Goal: Transaction & Acquisition: Purchase product/service

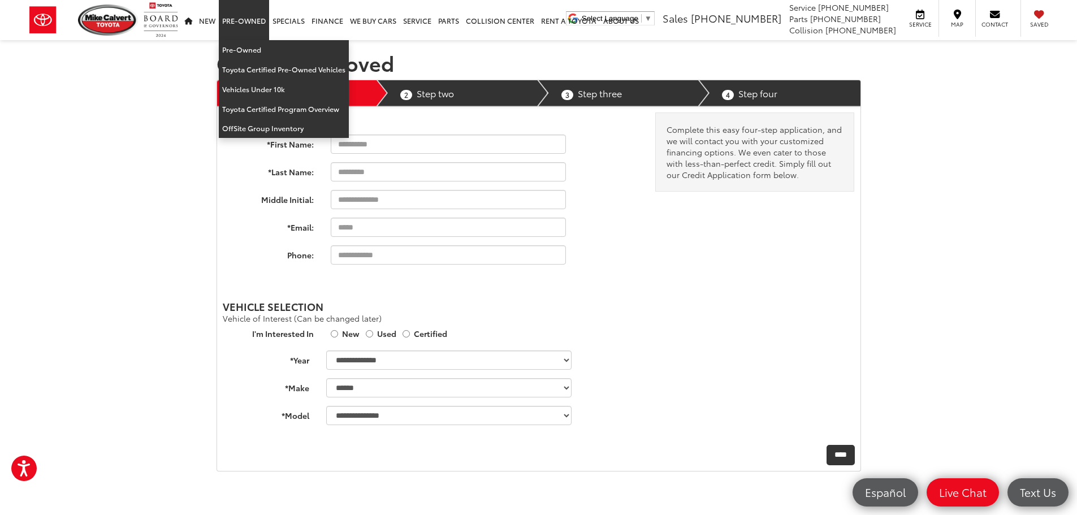
select select "******"
click at [252, 51] on link "Pre-Owned" at bounding box center [284, 50] width 130 height 20
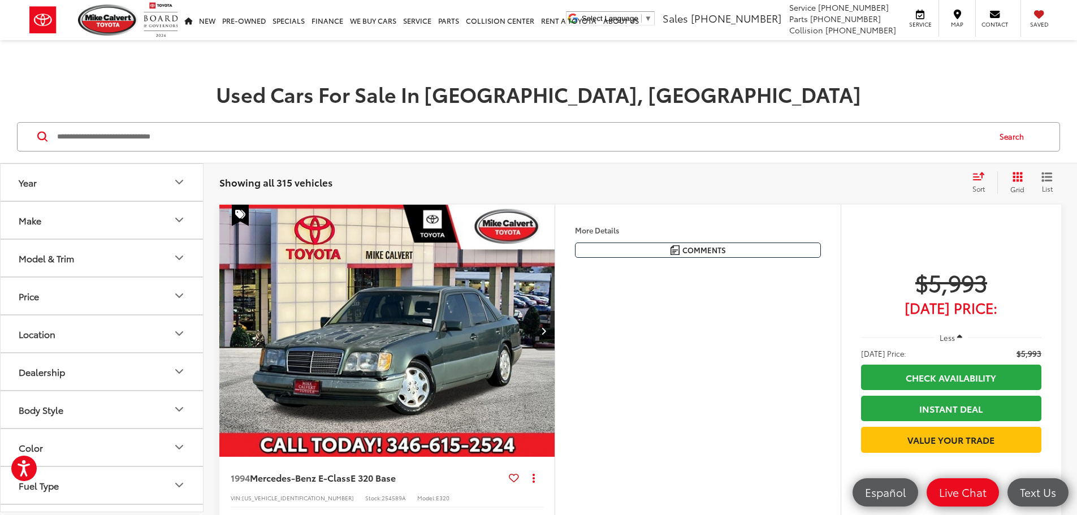
scroll to position [112, 0]
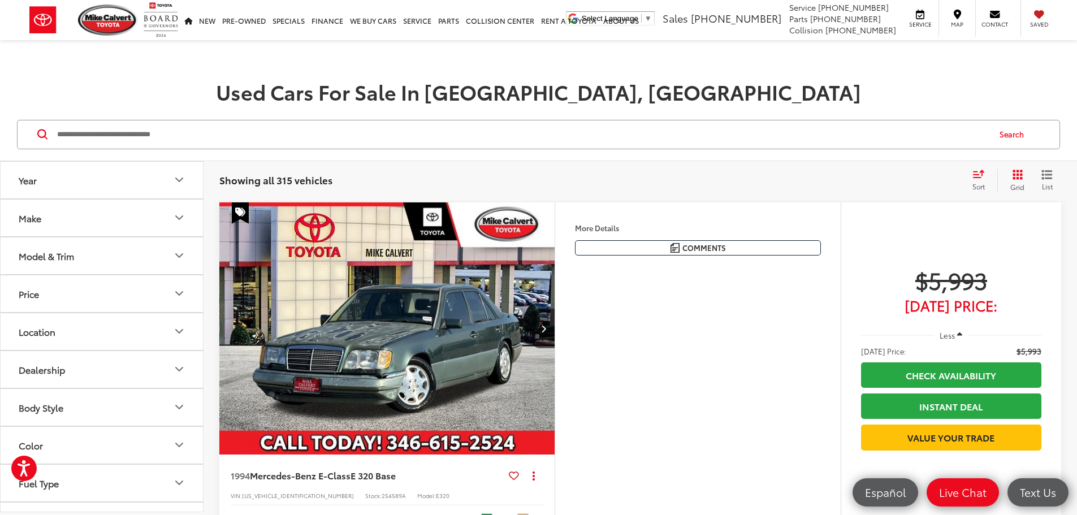
click at [68, 265] on button "Model & Trim" at bounding box center [102, 255] width 203 height 37
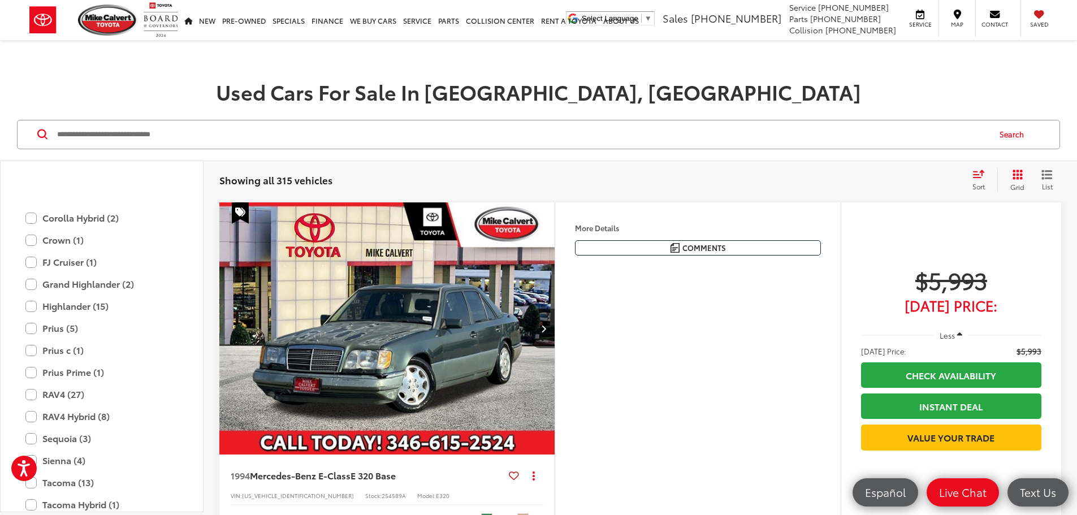
scroll to position [2091, 0]
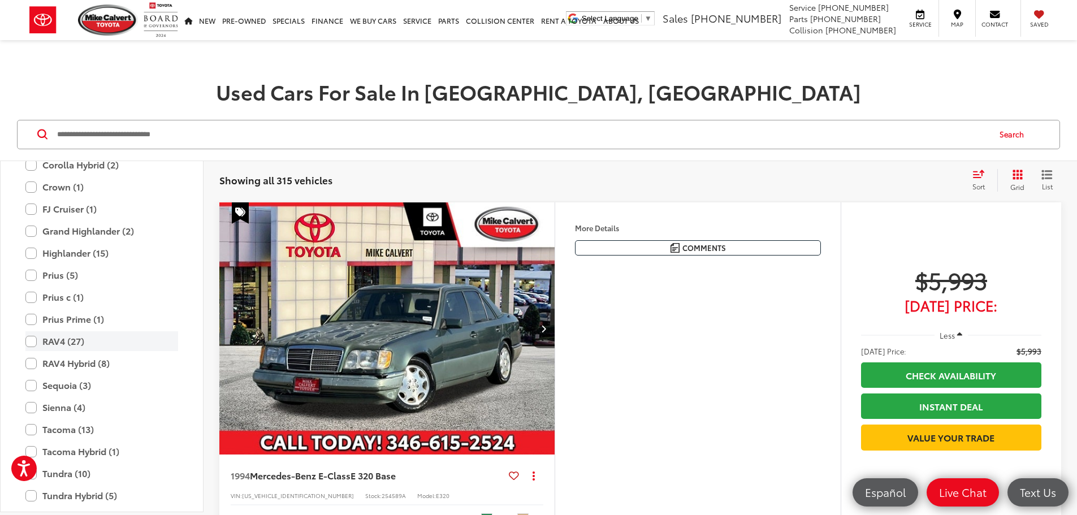
click at [67, 333] on label "RAV4 (27)" at bounding box center [101, 341] width 153 height 20
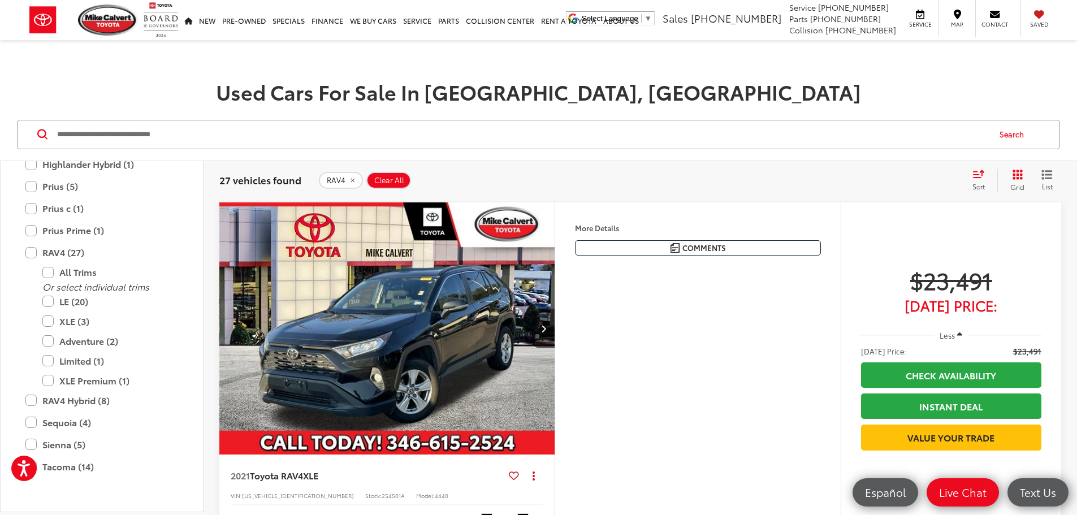
scroll to position [2323, 0]
click at [73, 316] on label "XLE (3)" at bounding box center [110, 320] width 136 height 20
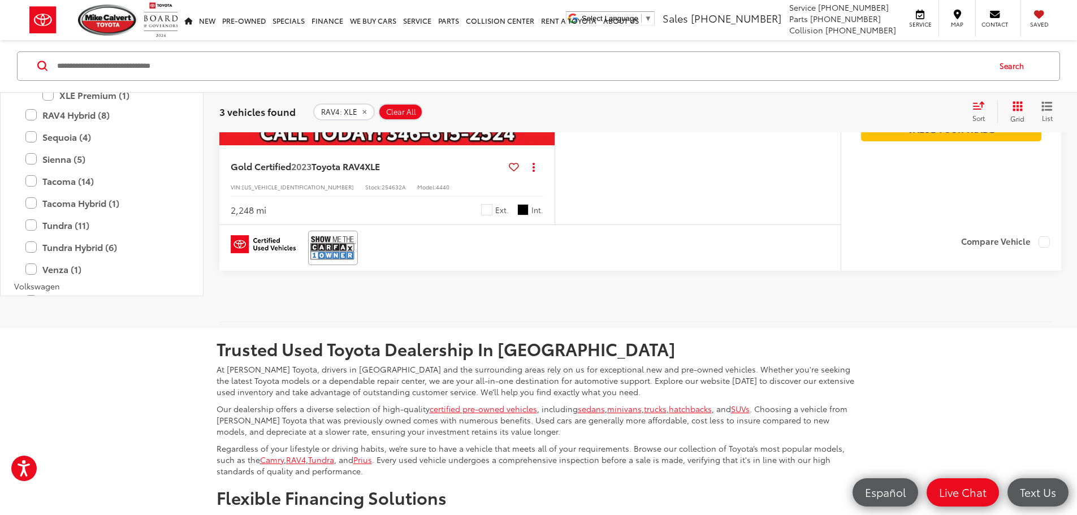
scroll to position [1130, 0]
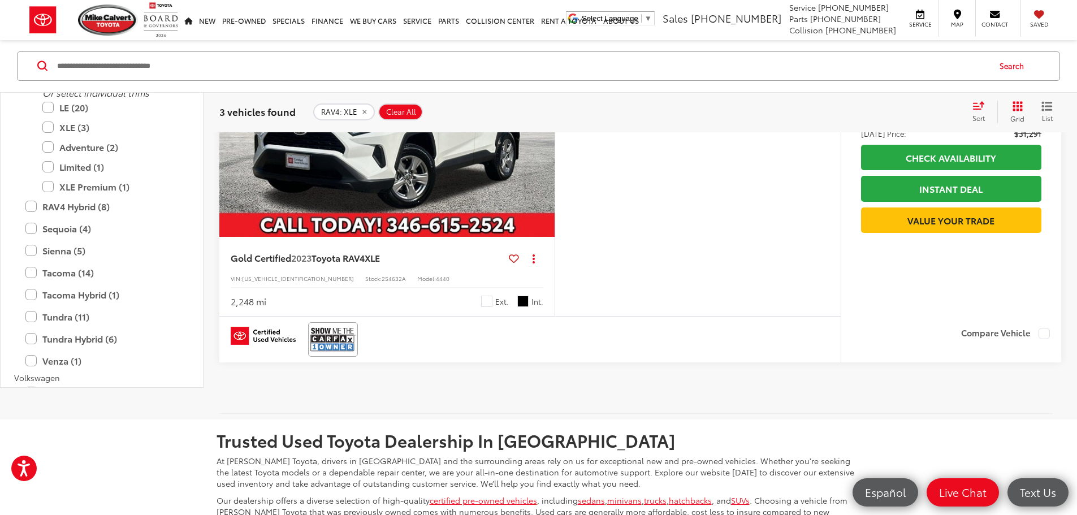
click at [556, 237] on img "2023 Toyota RAV4 XLE 0" at bounding box center [387, 111] width 337 height 253
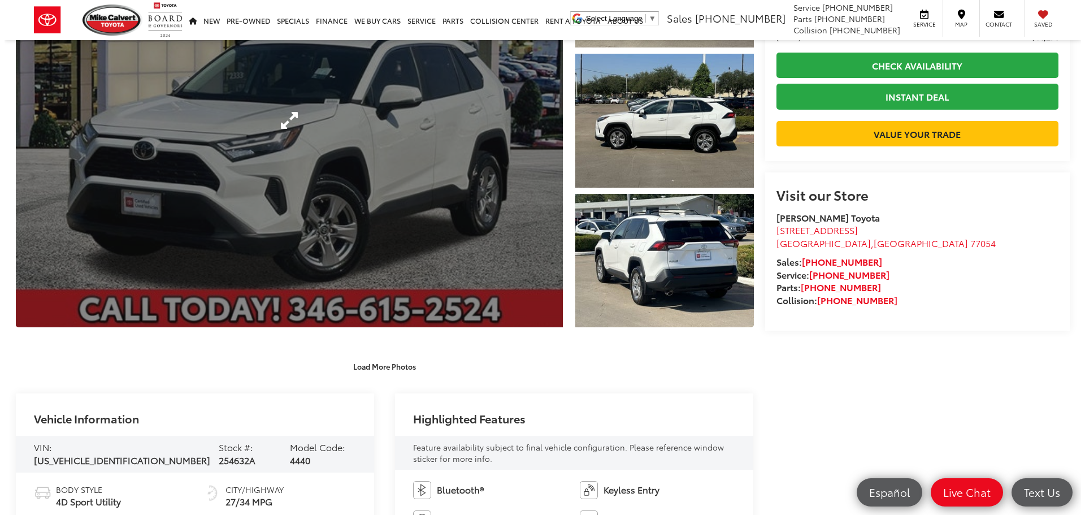
scroll to position [170, 0]
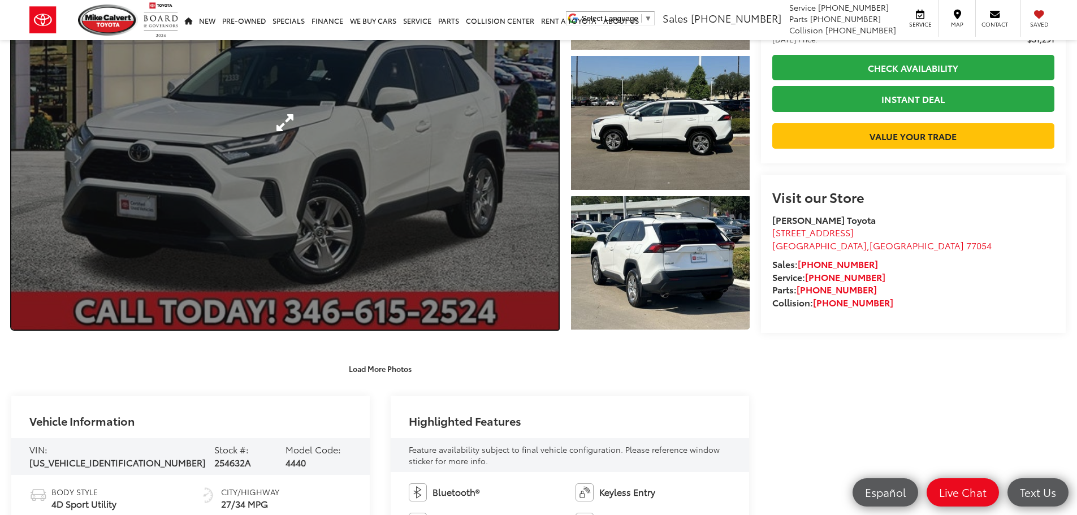
click at [537, 258] on link "Expand Photo 0" at bounding box center [284, 123] width 547 height 414
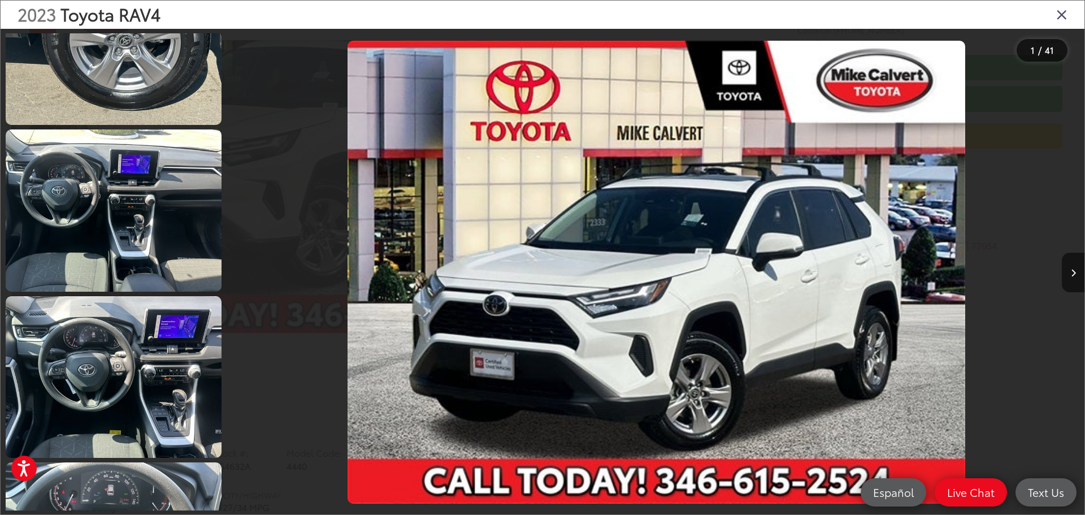
scroll to position [1243, 0]
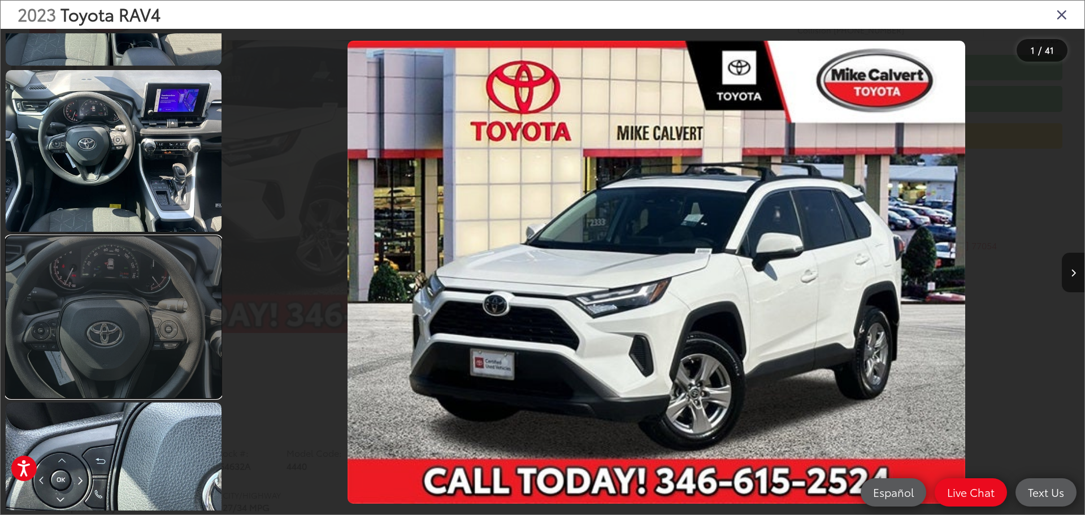
click at [136, 319] on link at bounding box center [114, 317] width 216 height 162
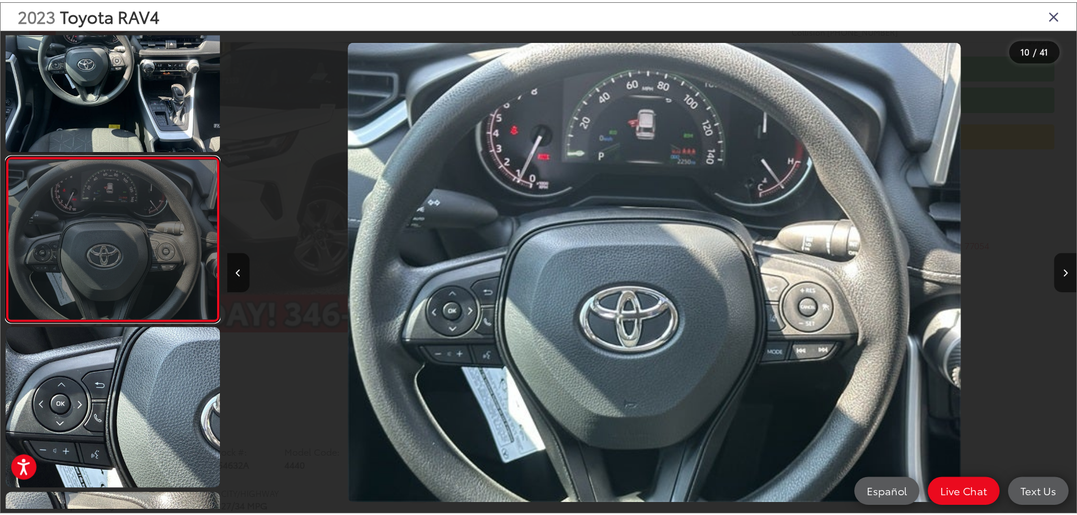
scroll to position [0, 7704]
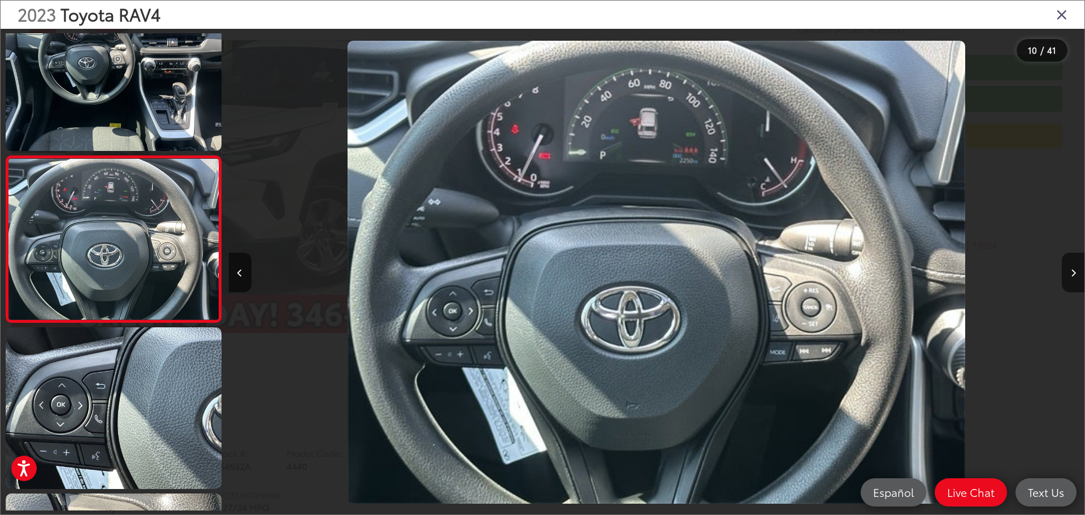
click at [1066, 10] on icon "Close gallery" at bounding box center [1061, 14] width 11 height 15
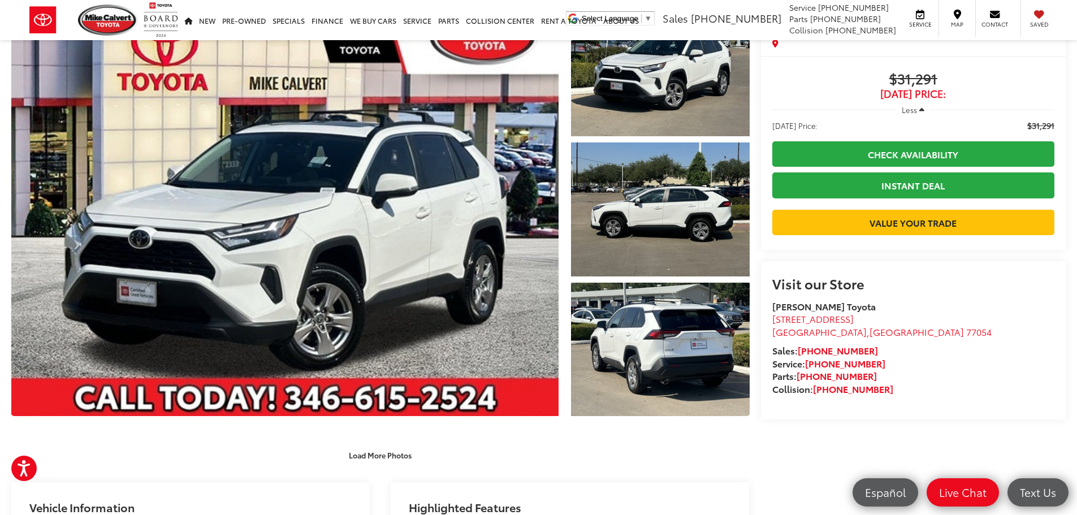
scroll to position [0, 0]
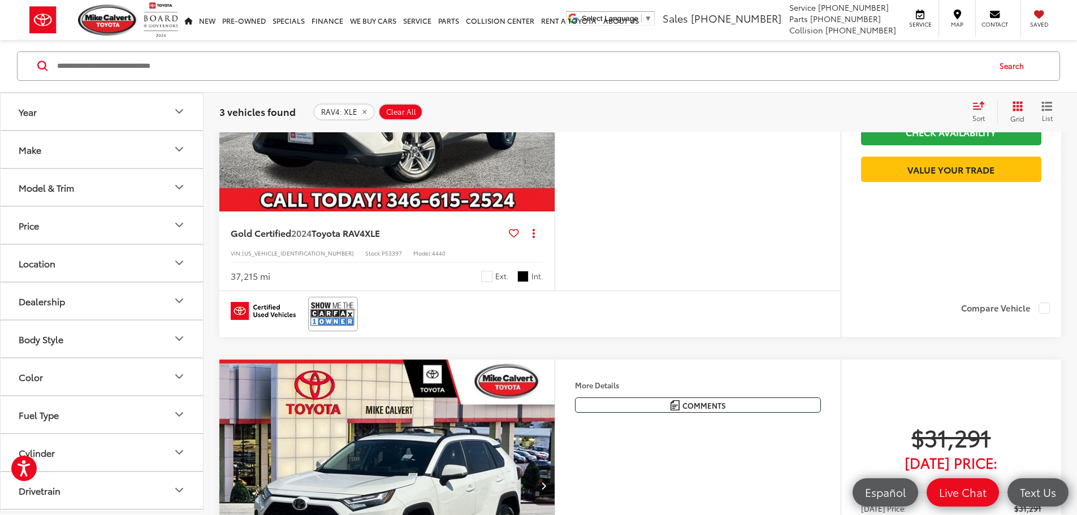
scroll to position [690, 0]
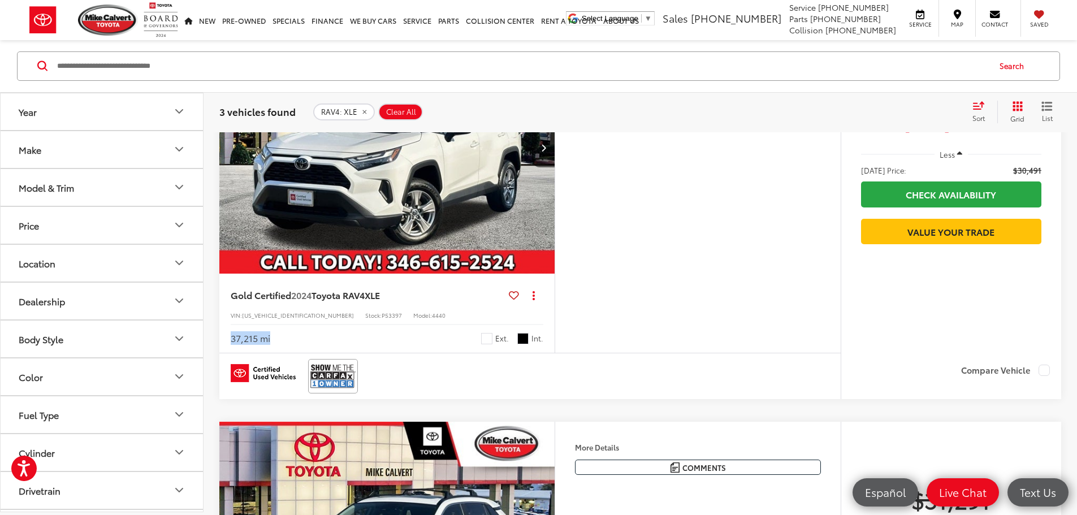
drag, startPoint x: 228, startPoint y: 482, endPoint x: 274, endPoint y: 481, distance: 46.3
click at [272, 353] on div "Gold Certified 2024 Toyota RAV4 XLE Copy Link Share Print View Details VIN: 2T3…" at bounding box center [386, 313] width 335 height 79
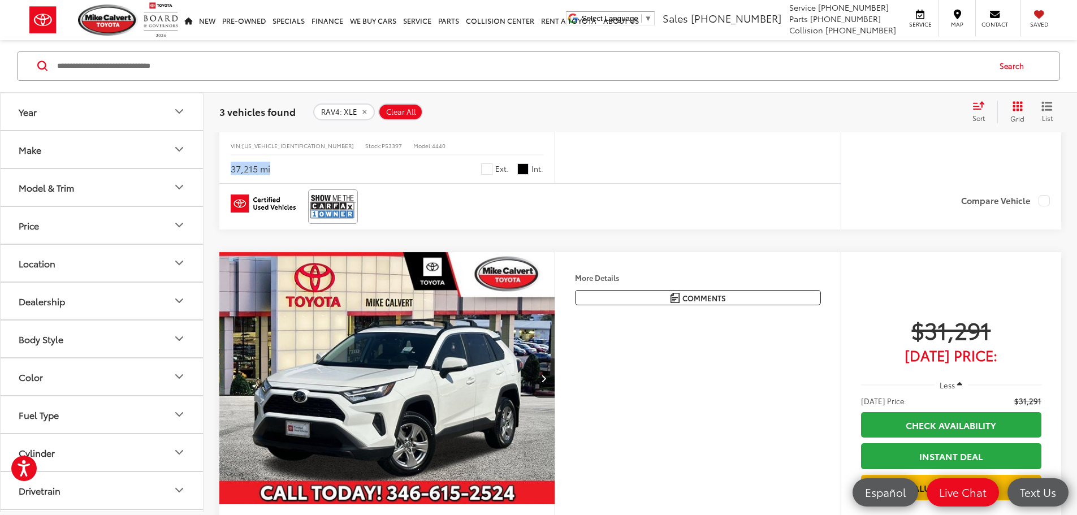
scroll to position [972, 0]
